Goal: Download file/media

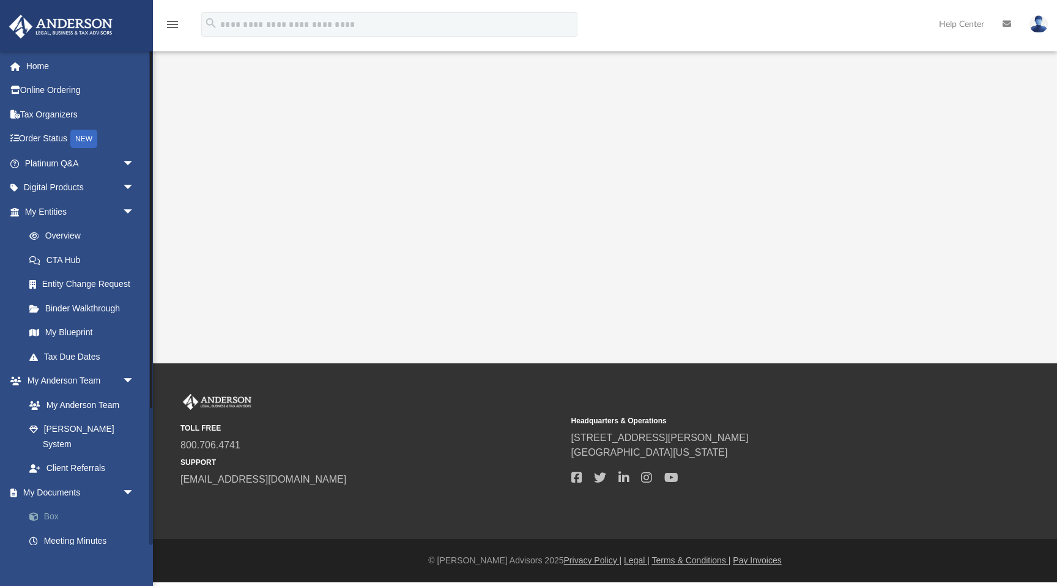
click at [56, 505] on link "Box" at bounding box center [85, 517] width 136 height 24
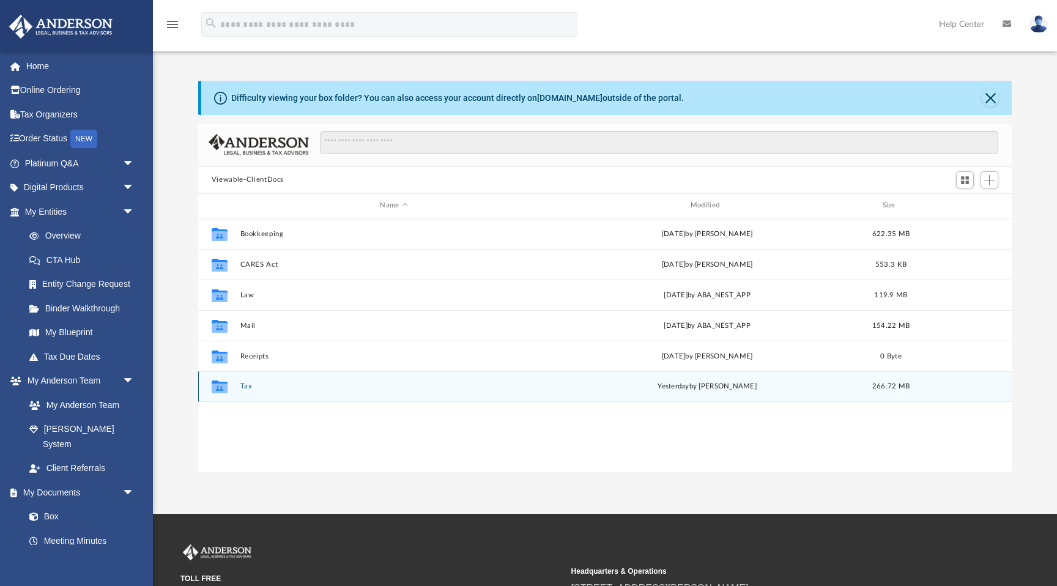
scroll to position [278, 813]
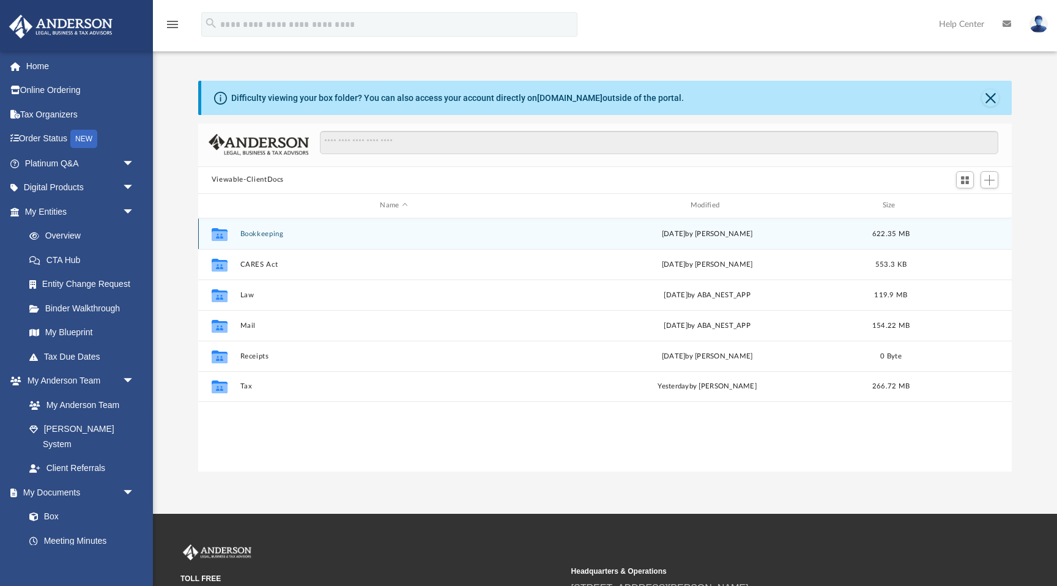
click at [257, 231] on button "Bookkeeping" at bounding box center [394, 234] width 308 height 8
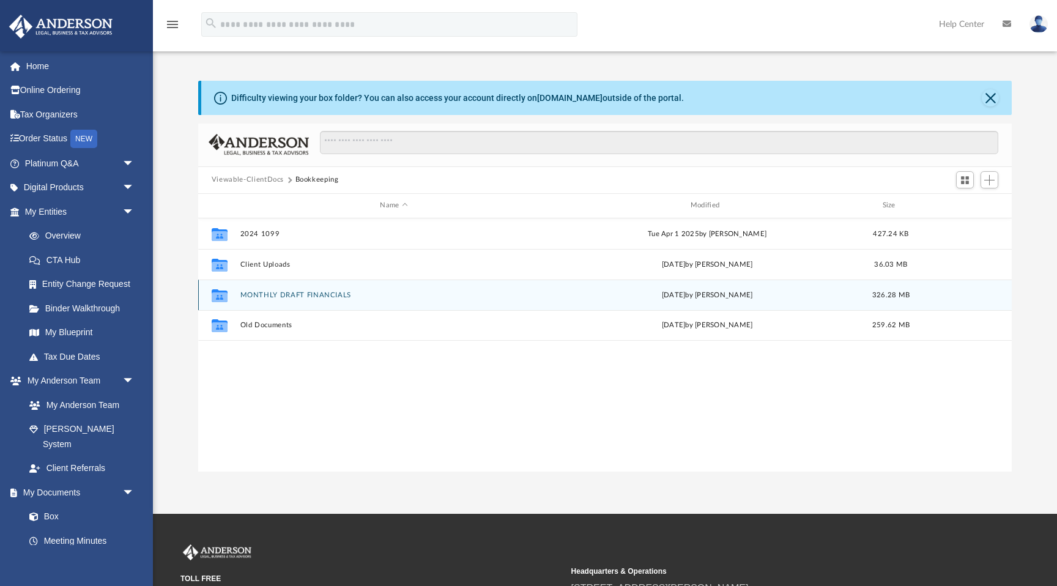
click at [284, 294] on button "MONTHLY DRAFT FINANCIALS" at bounding box center [394, 295] width 308 height 8
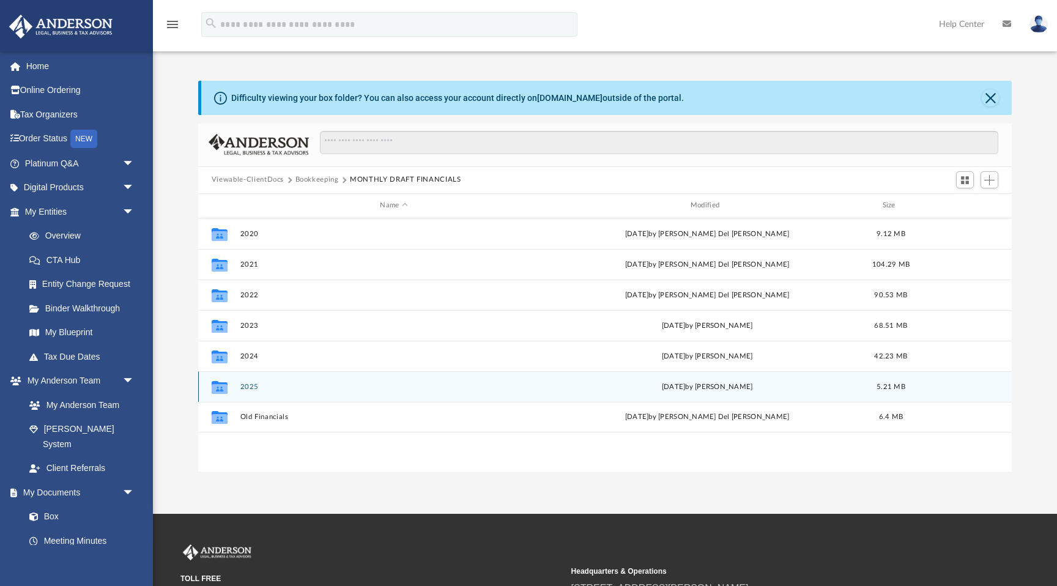
click at [249, 386] on button "2025" at bounding box center [394, 387] width 308 height 8
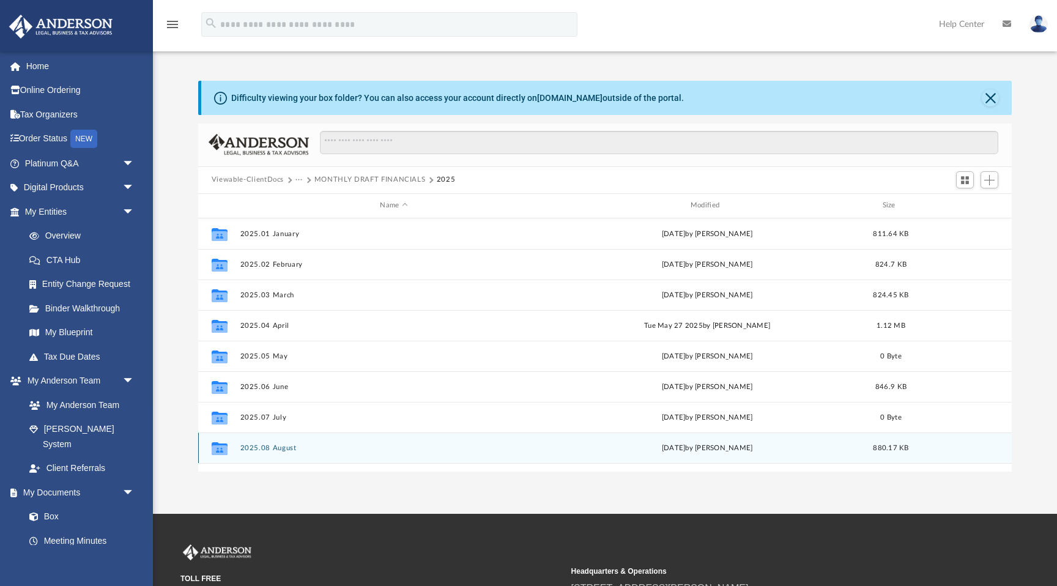
click at [268, 445] on button "2025.08 August" at bounding box center [394, 448] width 308 height 8
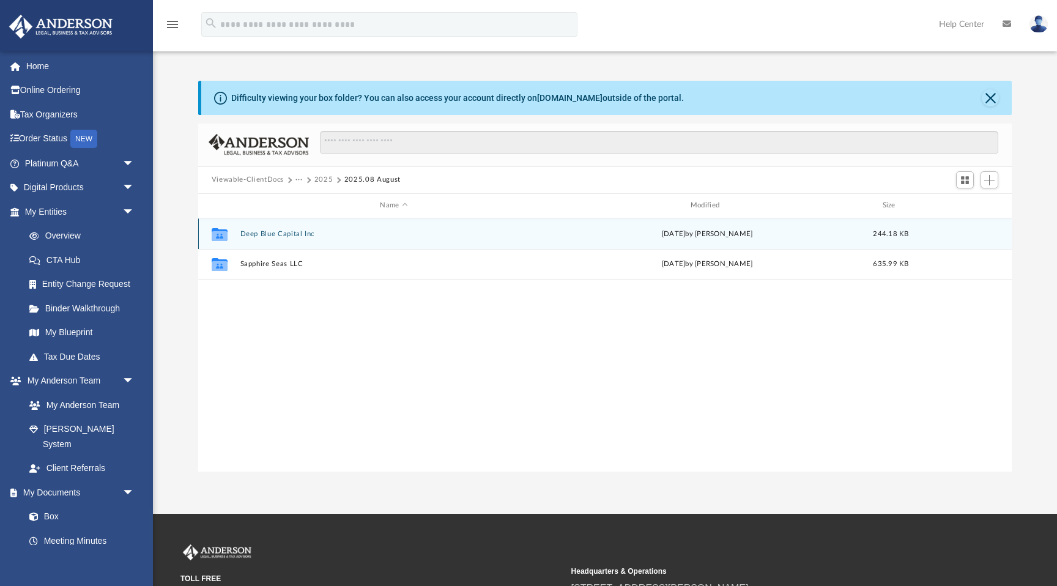
click at [281, 232] on button "Deep Blue Capital Inc" at bounding box center [394, 234] width 308 height 8
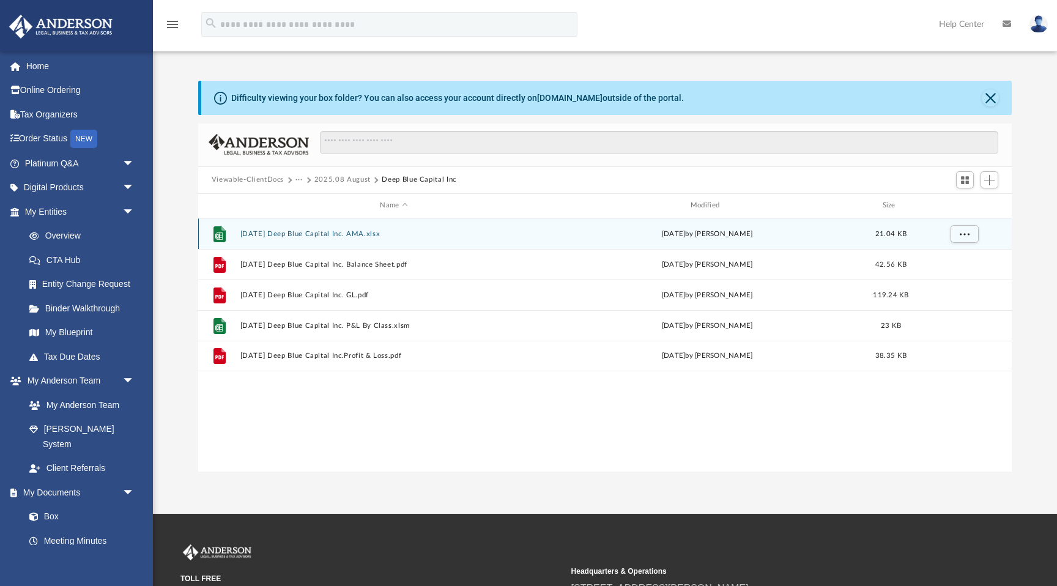
click at [312, 233] on button "[DATE] Deep Blue Capital Inc. AMA.xlsx" at bounding box center [394, 234] width 308 height 8
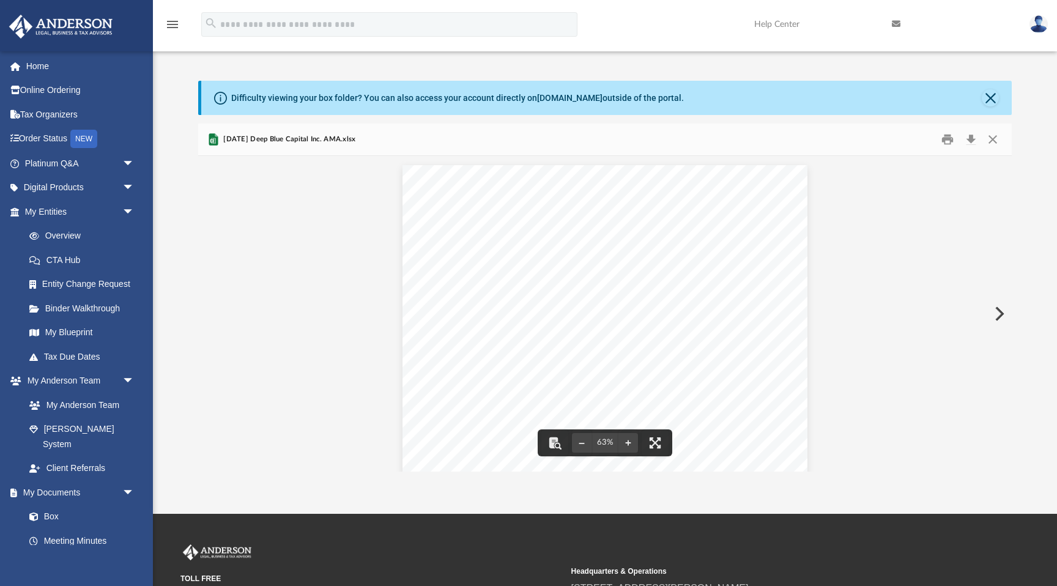
click at [592, 231] on div "11:51 PM [DATE] Cash Basis Sheet1 Page 1 of 1 Type Date Num Adj Name Memo Class…" at bounding box center [604, 321] width 404 height 313
click at [752, 226] on div "11:51 PM [DATE] Cash Basis Sheet1 Page 1 of 1 Type Date Num Adj Name Memo Class…" at bounding box center [604, 321] width 404 height 313
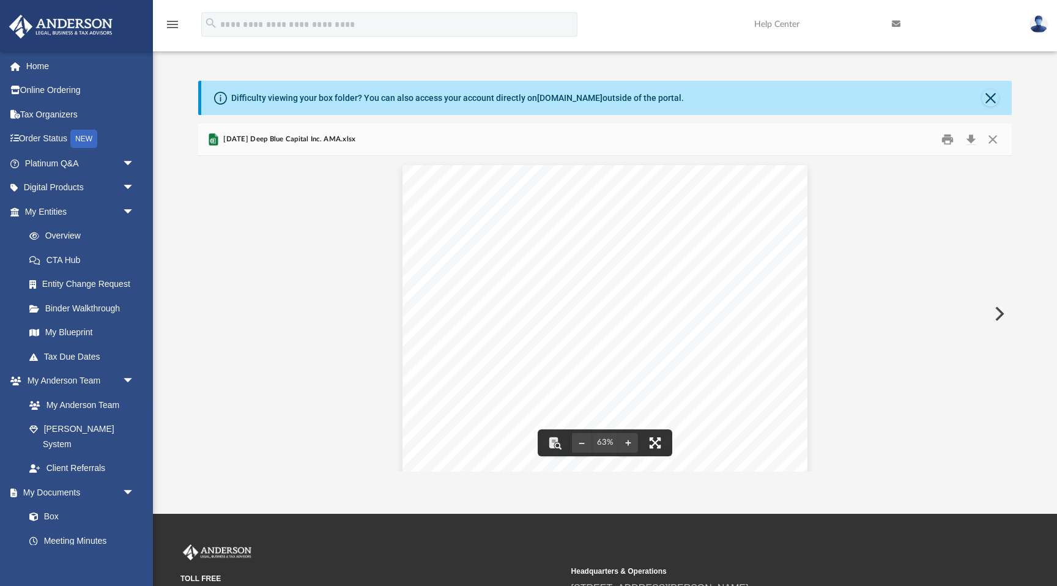
click at [655, 446] on button "File preview" at bounding box center [655, 442] width 27 height 27
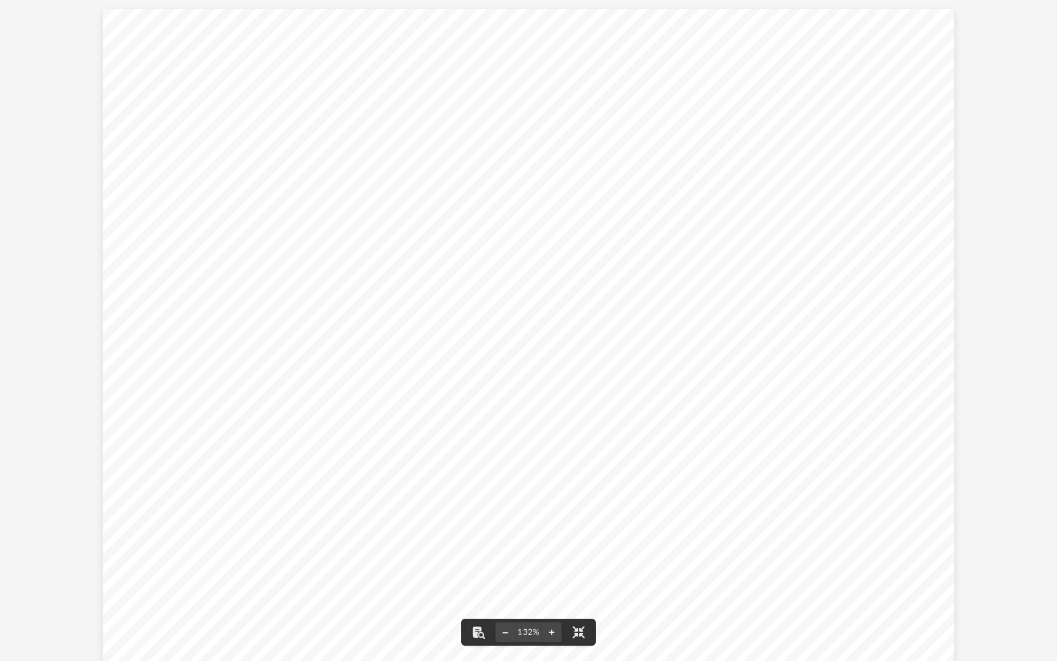
click at [744, 111] on div "11:51 PM [DATE] Cash Basis Sheet1 Page 1 of 1 Type Date Num Adj Name Memo Class…" at bounding box center [528, 337] width 851 height 657
click at [651, 201] on div "11:51 PM [DATE] Cash Basis Sheet1 Page 1 of 1 Type Date Num Adj Name Memo Class…" at bounding box center [528, 337] width 851 height 657
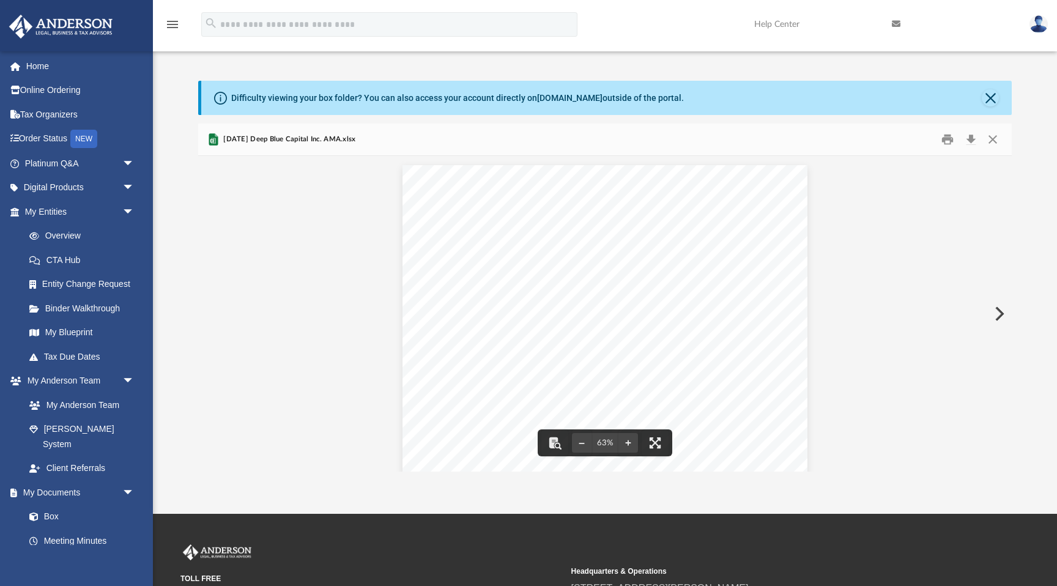
click at [544, 219] on div "11:51 PM [DATE] Cash Basis Sheet1 Page 1 of 1 Type Date Num Adj Name Memo Class…" at bounding box center [604, 321] width 404 height 313
click at [976, 144] on button "Download" at bounding box center [971, 139] width 22 height 19
click at [656, 445] on button "File preview" at bounding box center [655, 442] width 27 height 27
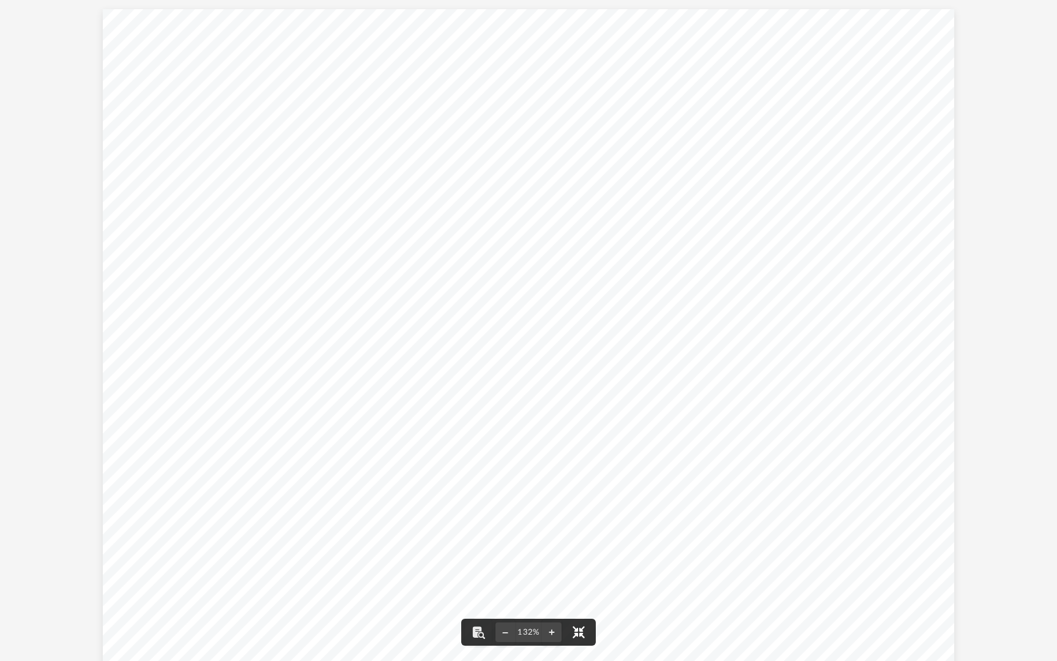
click at [578, 585] on button "File preview" at bounding box center [578, 631] width 27 height 27
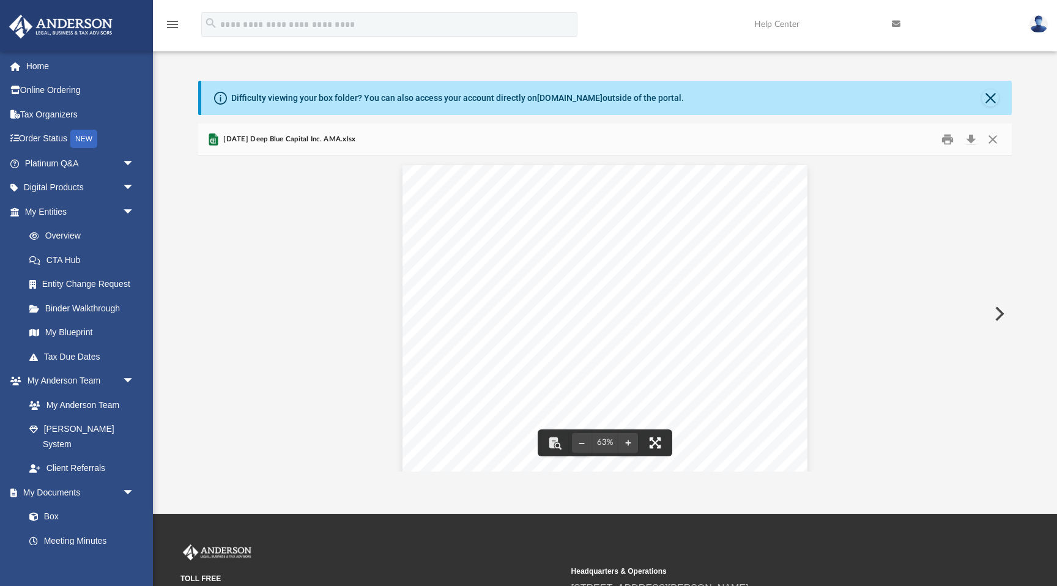
click at [657, 445] on button "File preview" at bounding box center [655, 442] width 27 height 27
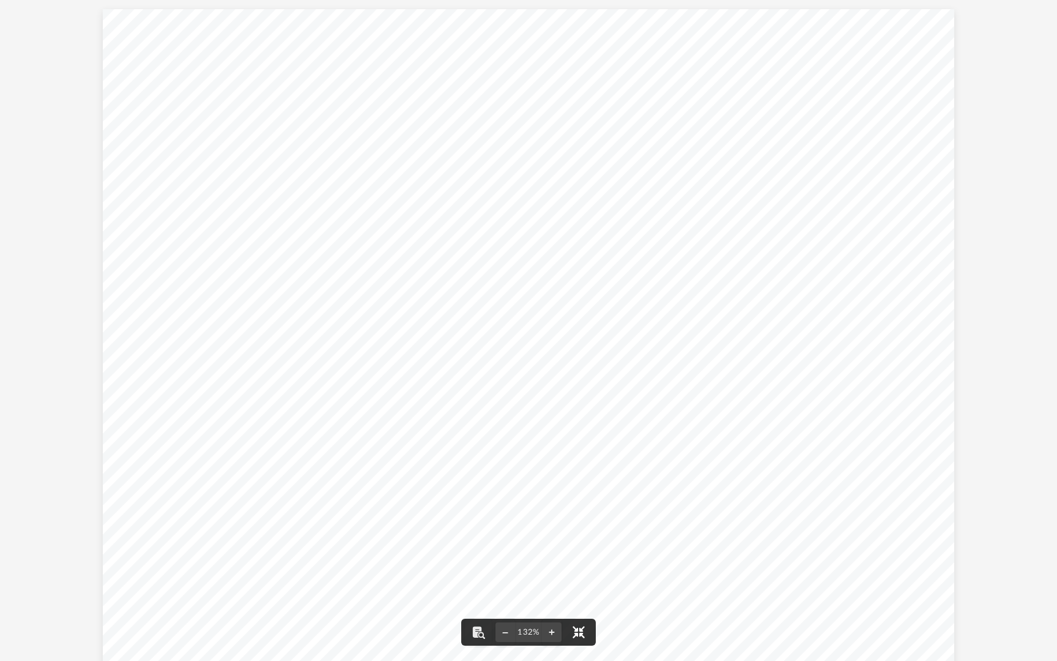
click at [578, 585] on button "File preview" at bounding box center [578, 631] width 27 height 27
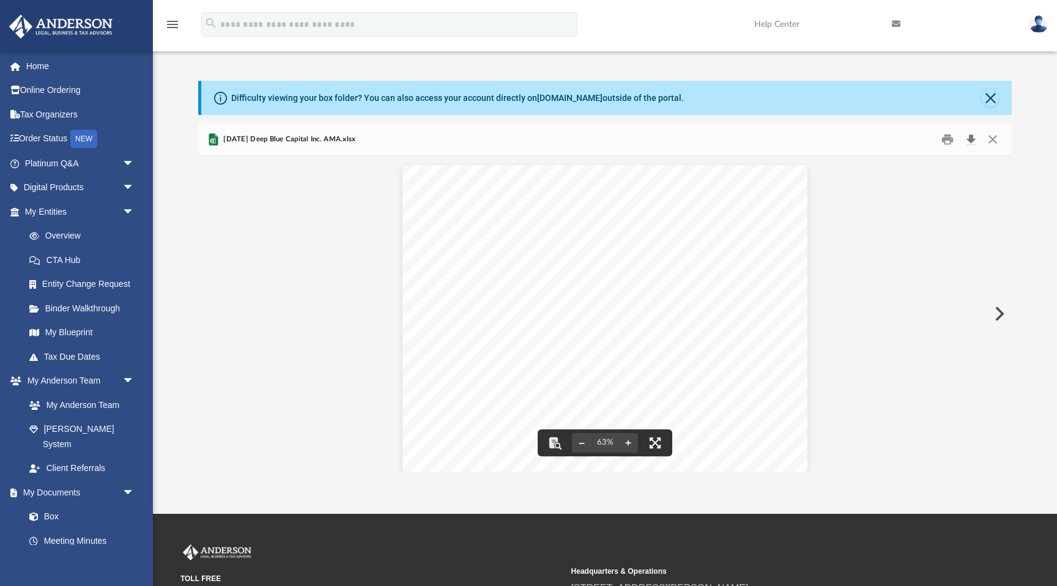
click at [972, 139] on button "Download" at bounding box center [971, 139] width 22 height 19
click at [922, 286] on div "11:51 PM [DATE] Cash Basis Sheet1 Page 1 of 1 Type Date Num Adj Name Memo Class…" at bounding box center [604, 321] width 813 height 331
click at [990, 104] on button "Close" at bounding box center [990, 97] width 17 height 17
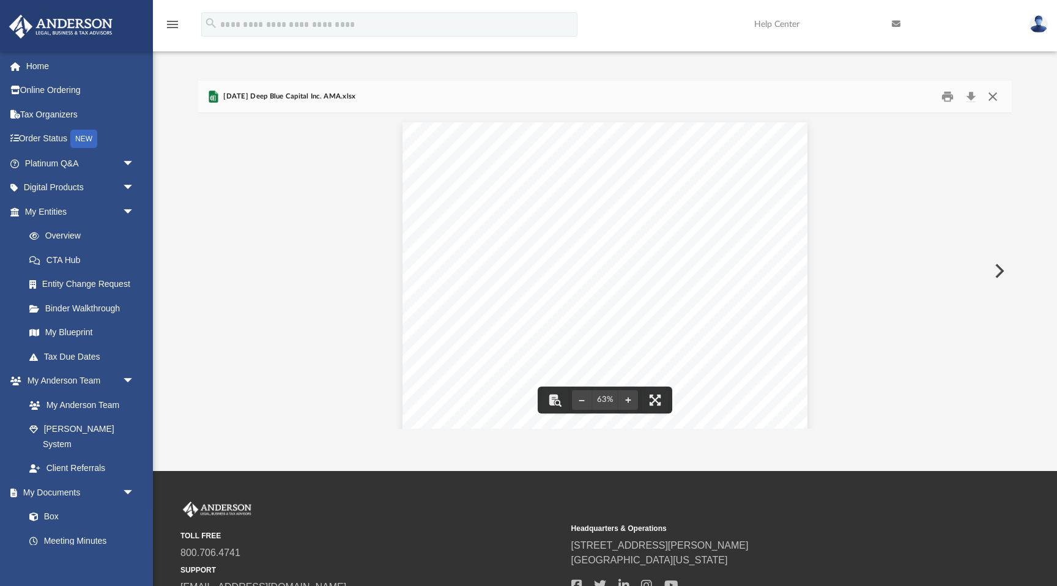
click at [992, 94] on button "Close" at bounding box center [993, 96] width 22 height 19
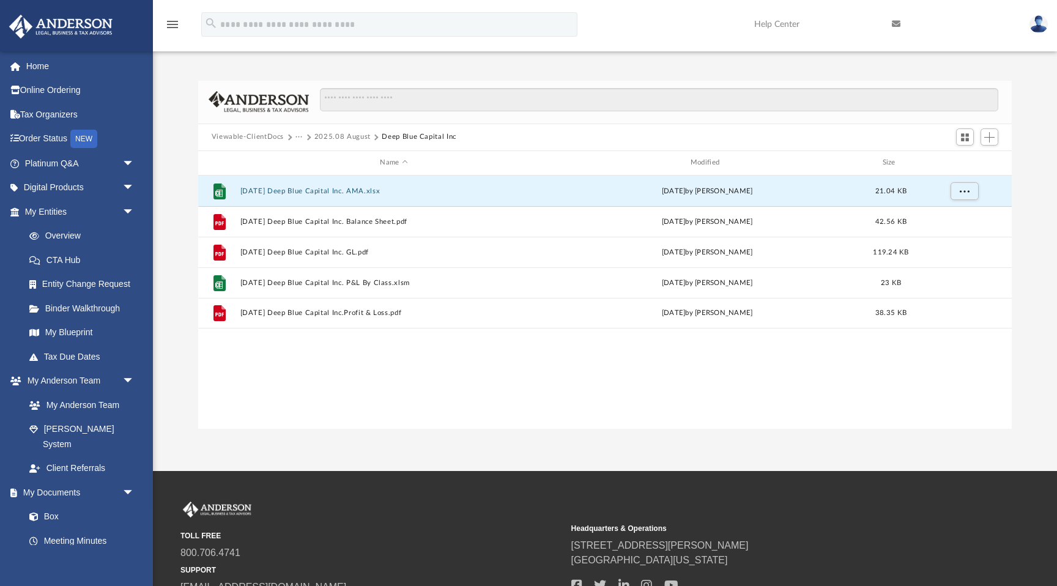
click at [336, 138] on button "2025.08 August" at bounding box center [342, 136] width 56 height 11
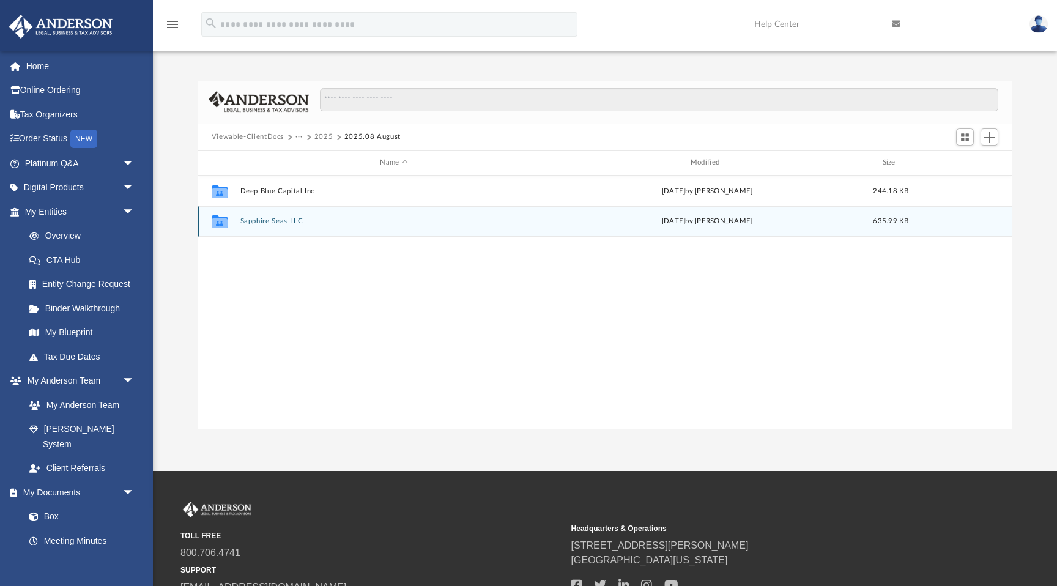
click at [285, 221] on button "Sapphire Seas LLC" at bounding box center [394, 221] width 308 height 8
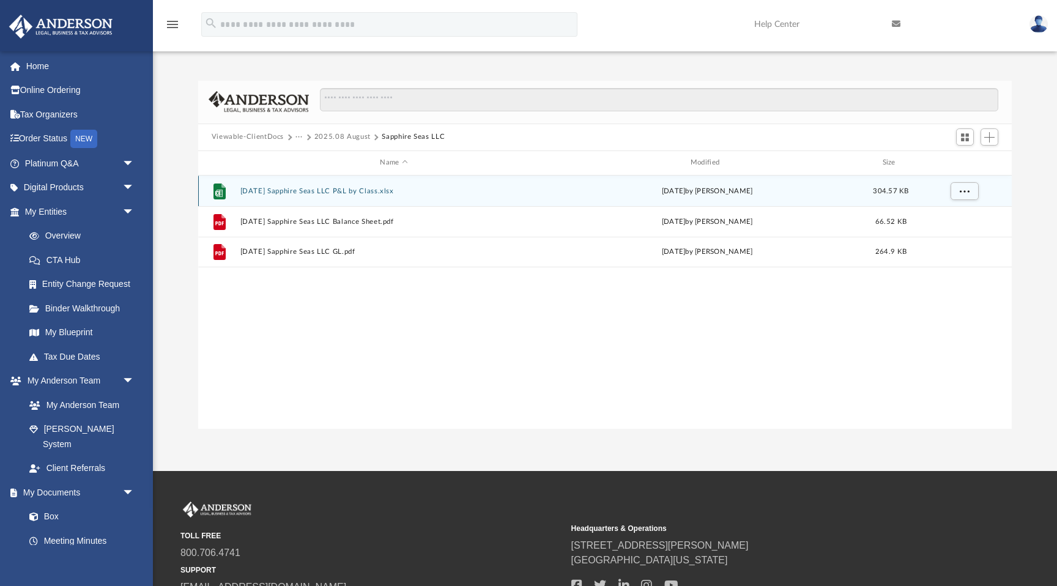
click at [339, 188] on button "[DATE] Sapphire Seas LLC P&L by Class.xlsx" at bounding box center [394, 191] width 308 height 8
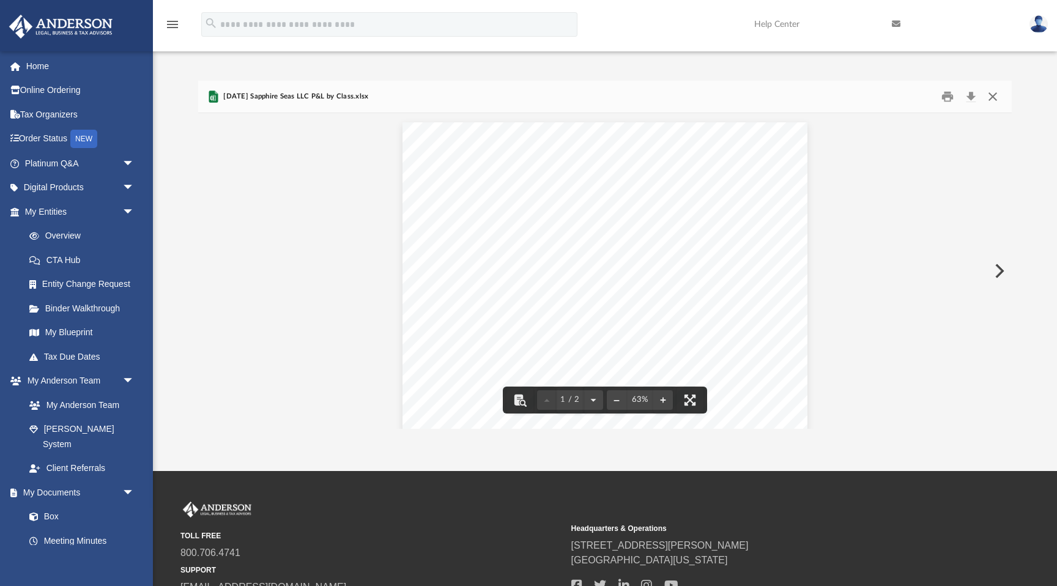
click at [993, 97] on button "Close" at bounding box center [993, 96] width 22 height 19
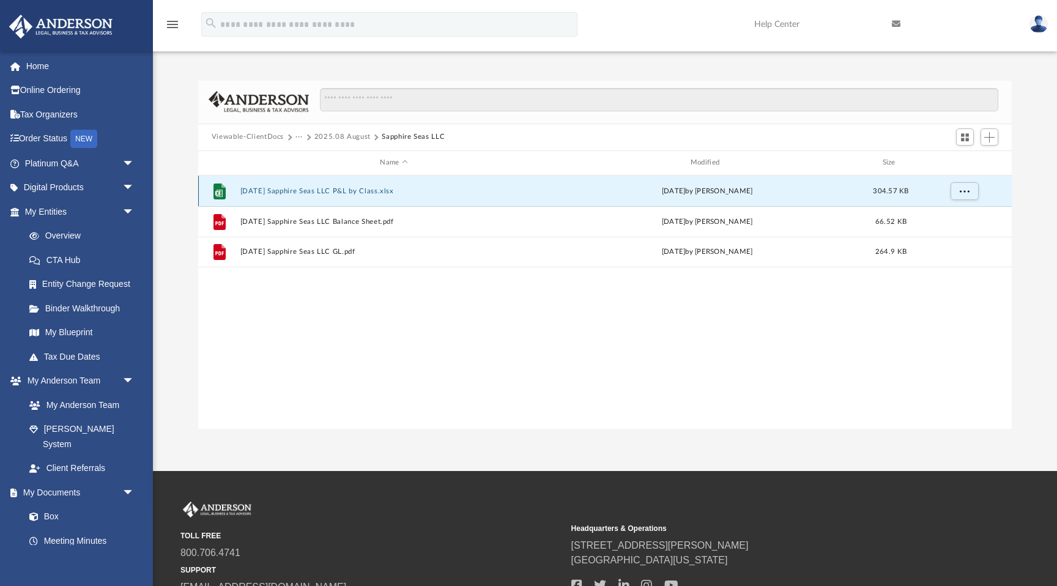
click at [316, 190] on button "[DATE] Sapphire Seas LLC P&L by Class.xlsx" at bounding box center [394, 191] width 308 height 8
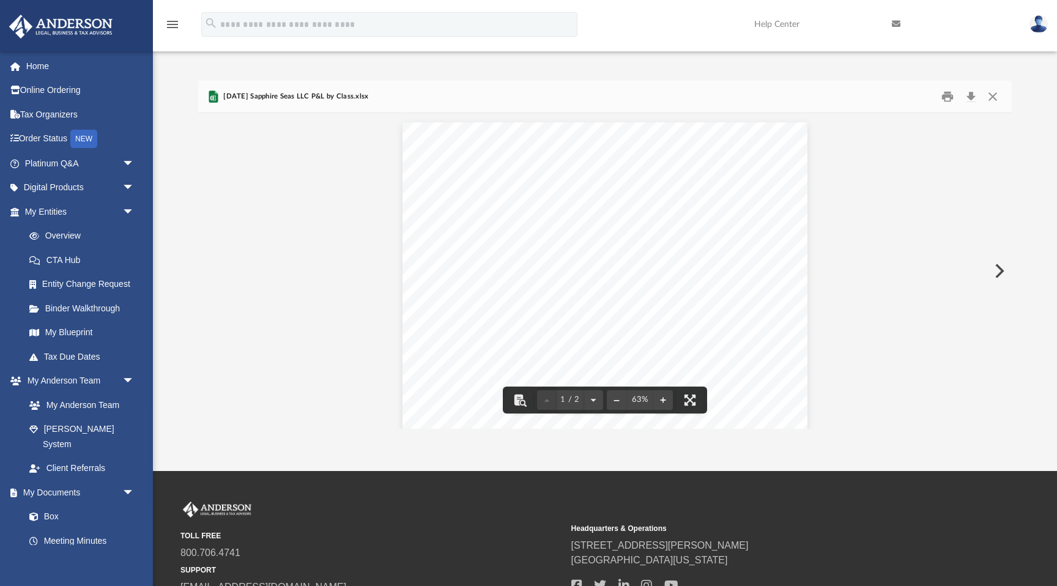
click at [996, 267] on button "Preview" at bounding box center [998, 271] width 27 height 34
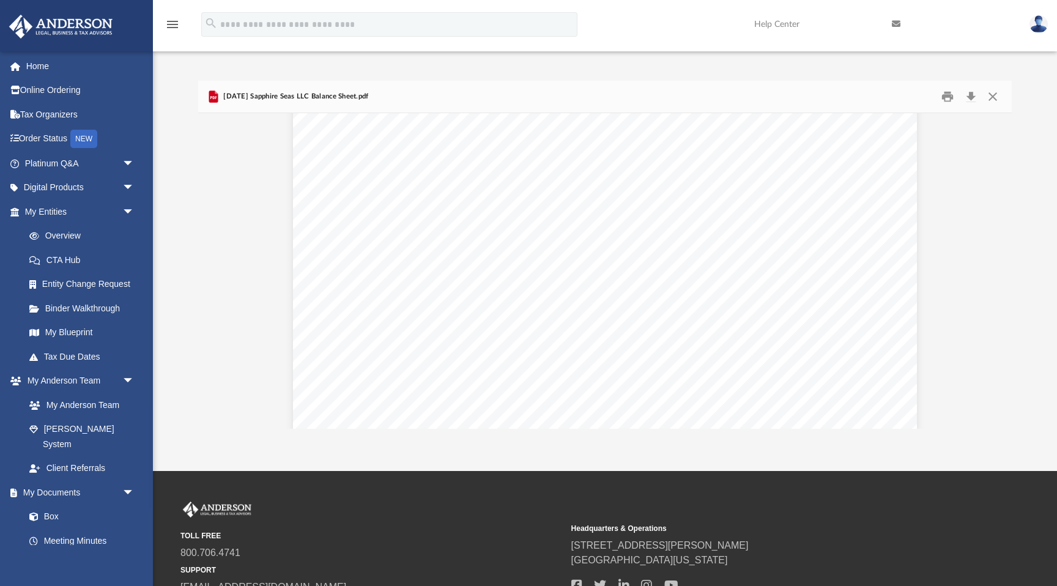
scroll to position [1335, 0]
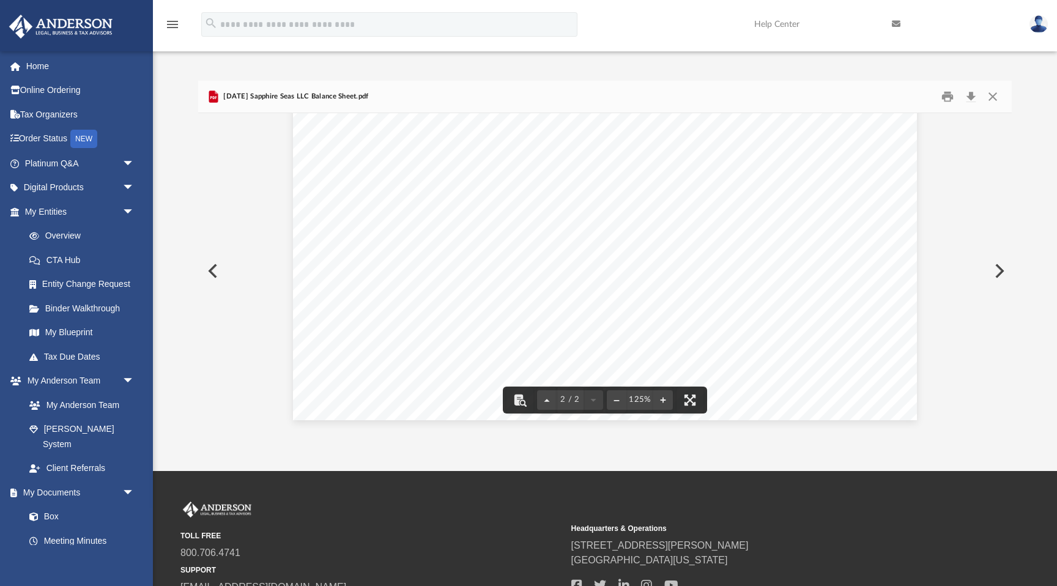
click at [993, 99] on button "Close" at bounding box center [993, 96] width 22 height 19
